Goal: Information Seeking & Learning: Learn about a topic

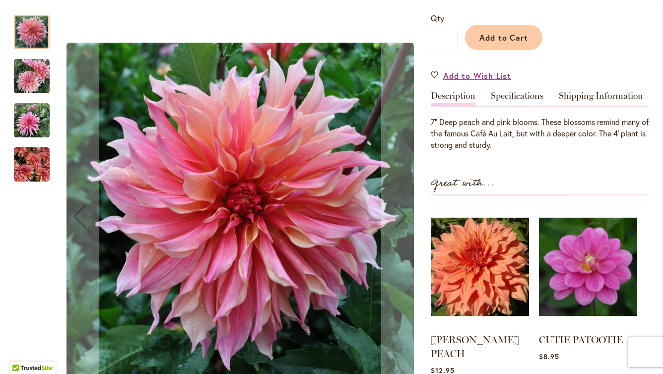
scroll to position [194, 0]
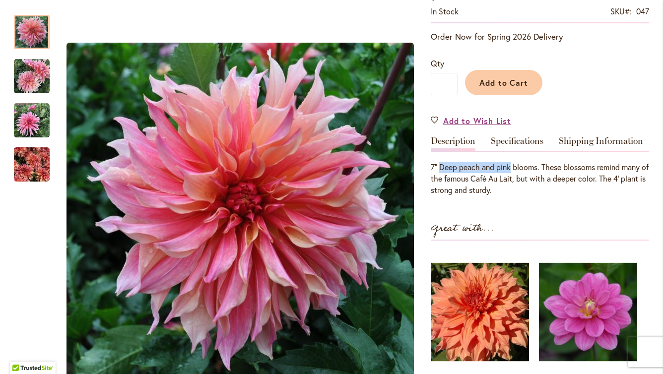
drag, startPoint x: 441, startPoint y: 165, endPoint x: 512, endPoint y: 162, distance: 70.6
click at [512, 162] on div "7” Deep peach and pink blooms. These blossoms remind many of the famous Café Au…" at bounding box center [540, 179] width 218 height 34
copy div "Deep peach and pink"
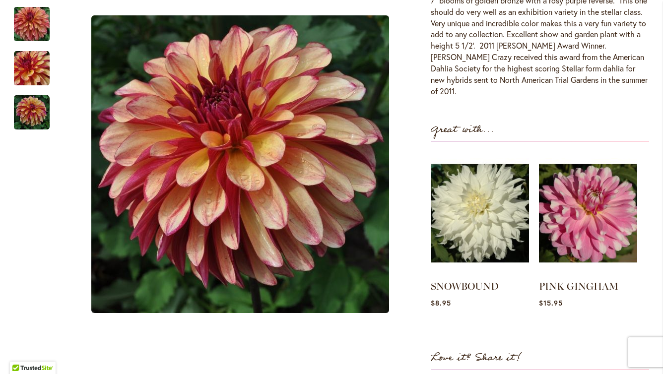
scroll to position [106, 0]
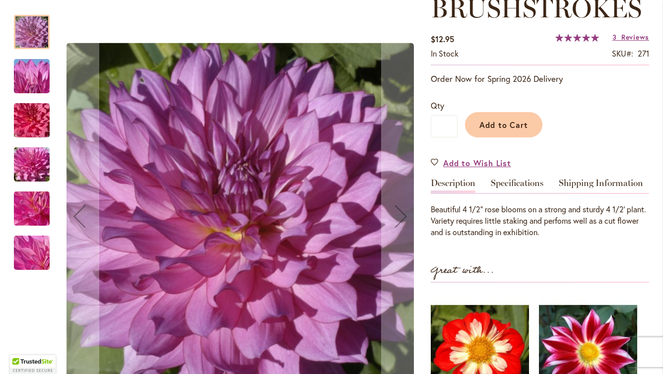
scroll to position [164, 0]
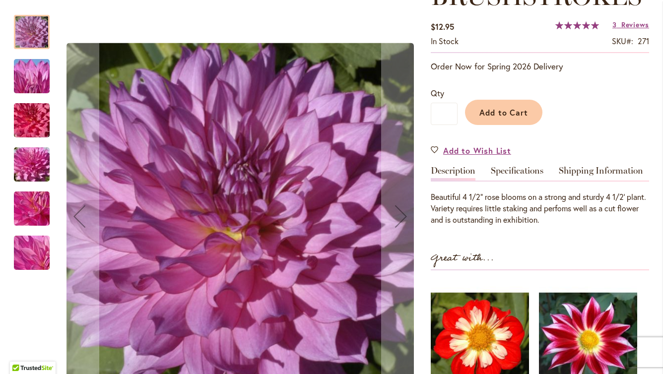
click at [41, 77] on img "BRUSHSTROKES" at bounding box center [32, 77] width 72 height 54
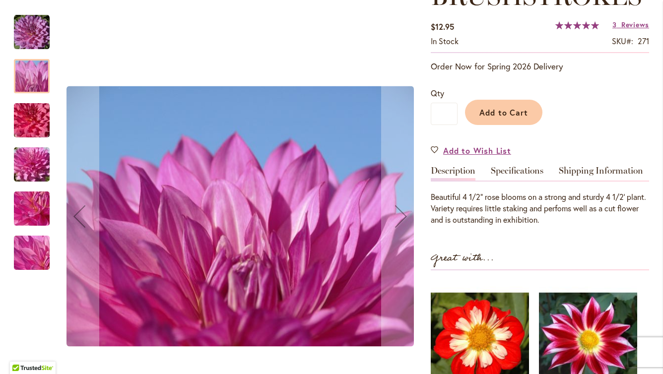
click at [29, 117] on img "BRUSHSTROKES" at bounding box center [32, 121] width 72 height 48
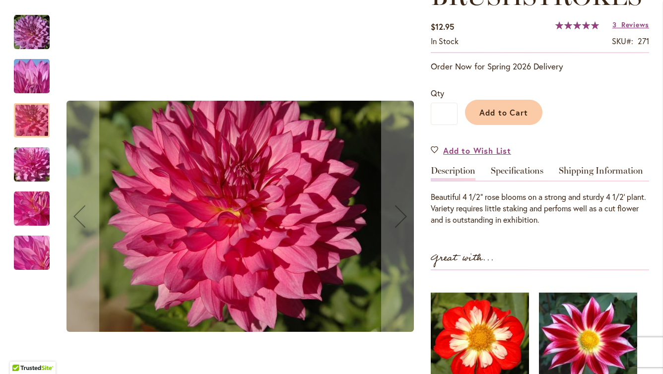
click at [27, 155] on img "BRUSHSTROKES" at bounding box center [32, 165] width 72 height 54
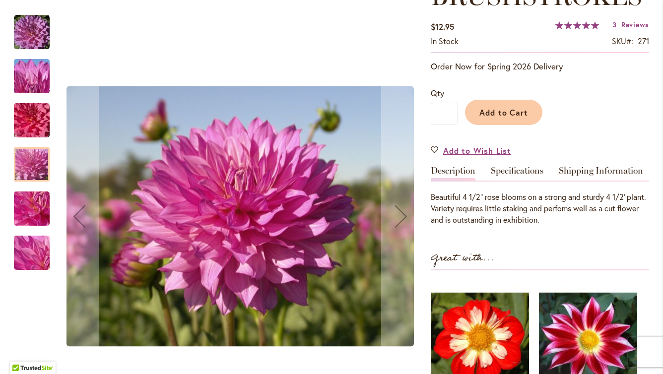
click at [29, 209] on img "BRUSHSTROKES" at bounding box center [32, 209] width 72 height 54
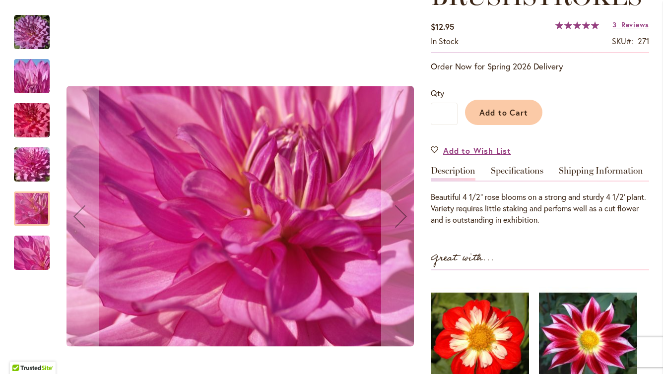
click at [29, 250] on img "BRUSHSTROKES" at bounding box center [32, 253] width 72 height 54
